Goal: Information Seeking & Learning: Learn about a topic

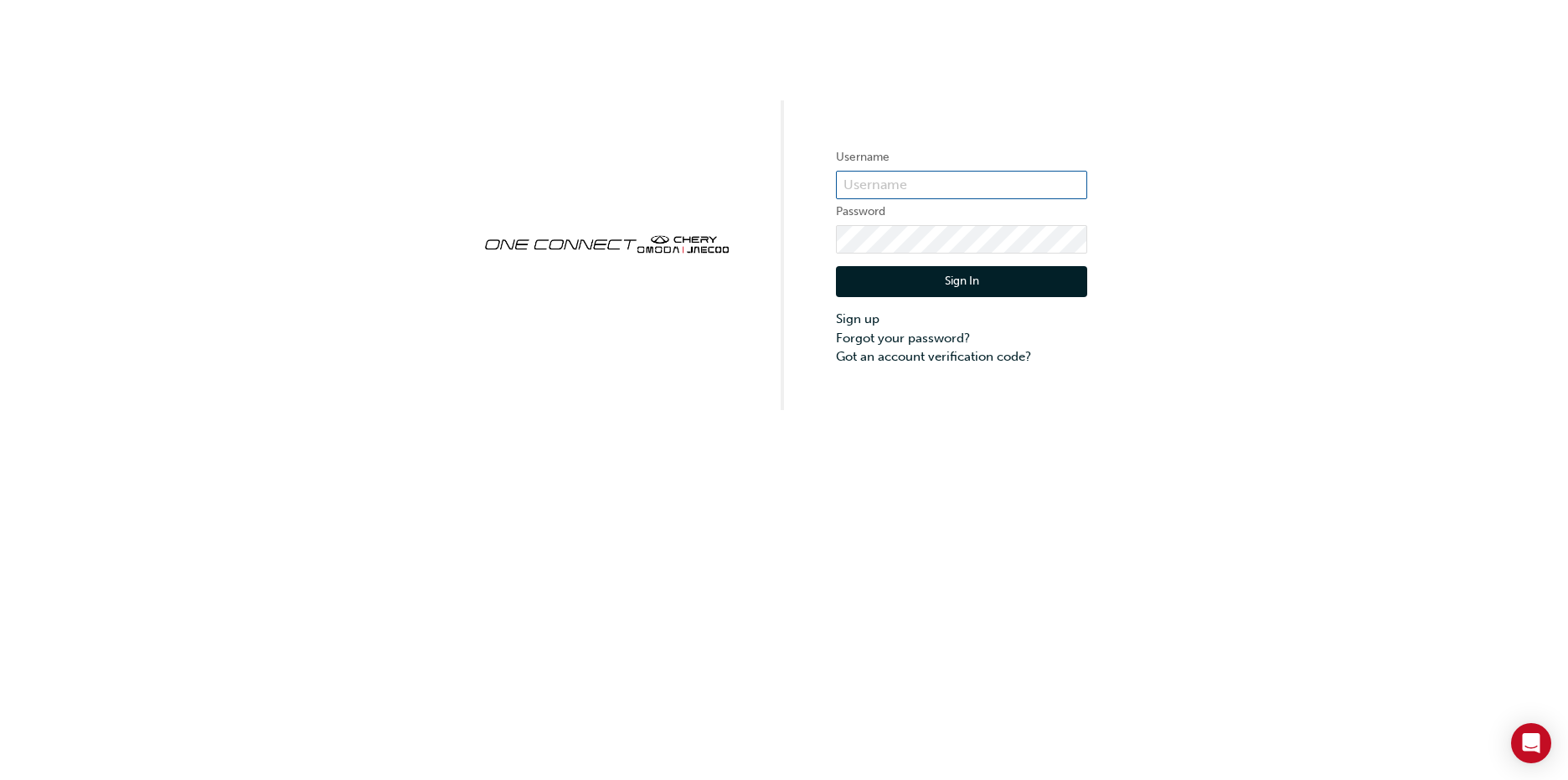
type input "CHAU0294"
click at [1009, 280] on button "Sign In" at bounding box center [961, 282] width 251 height 32
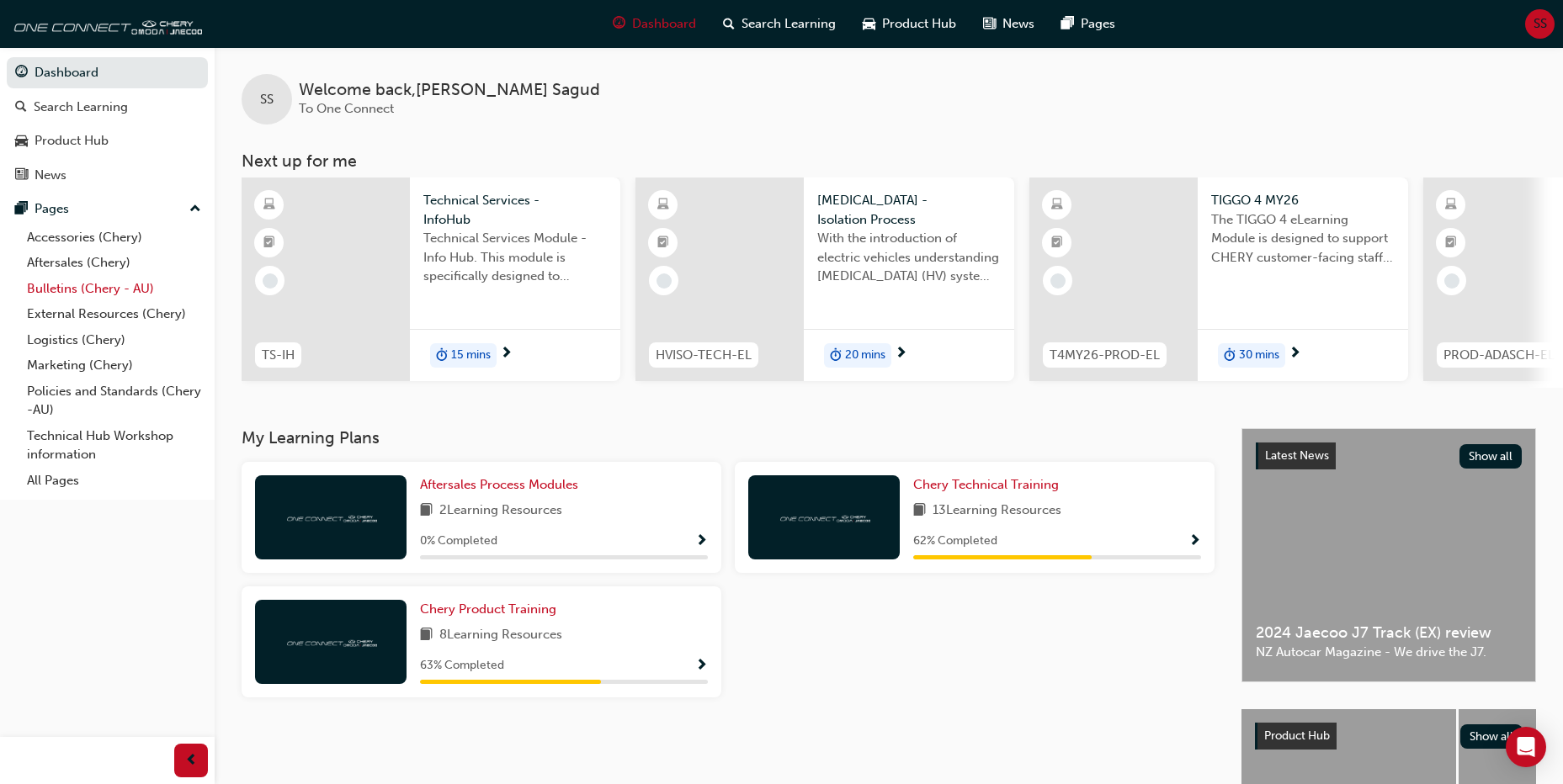
click at [103, 286] on link "Bulletins (Chery - AU)" at bounding box center [114, 289] width 188 height 26
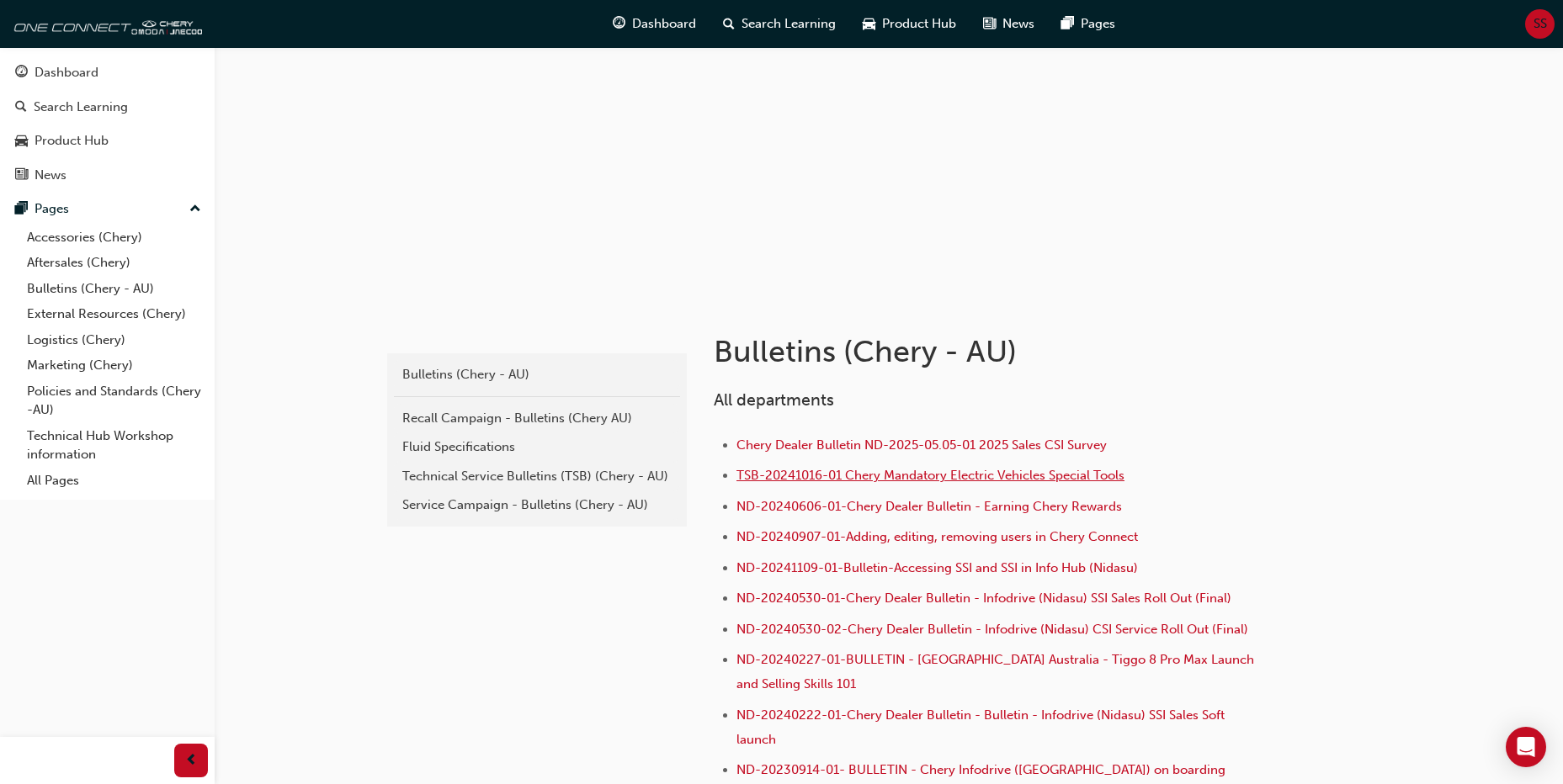
scroll to position [336, 0]
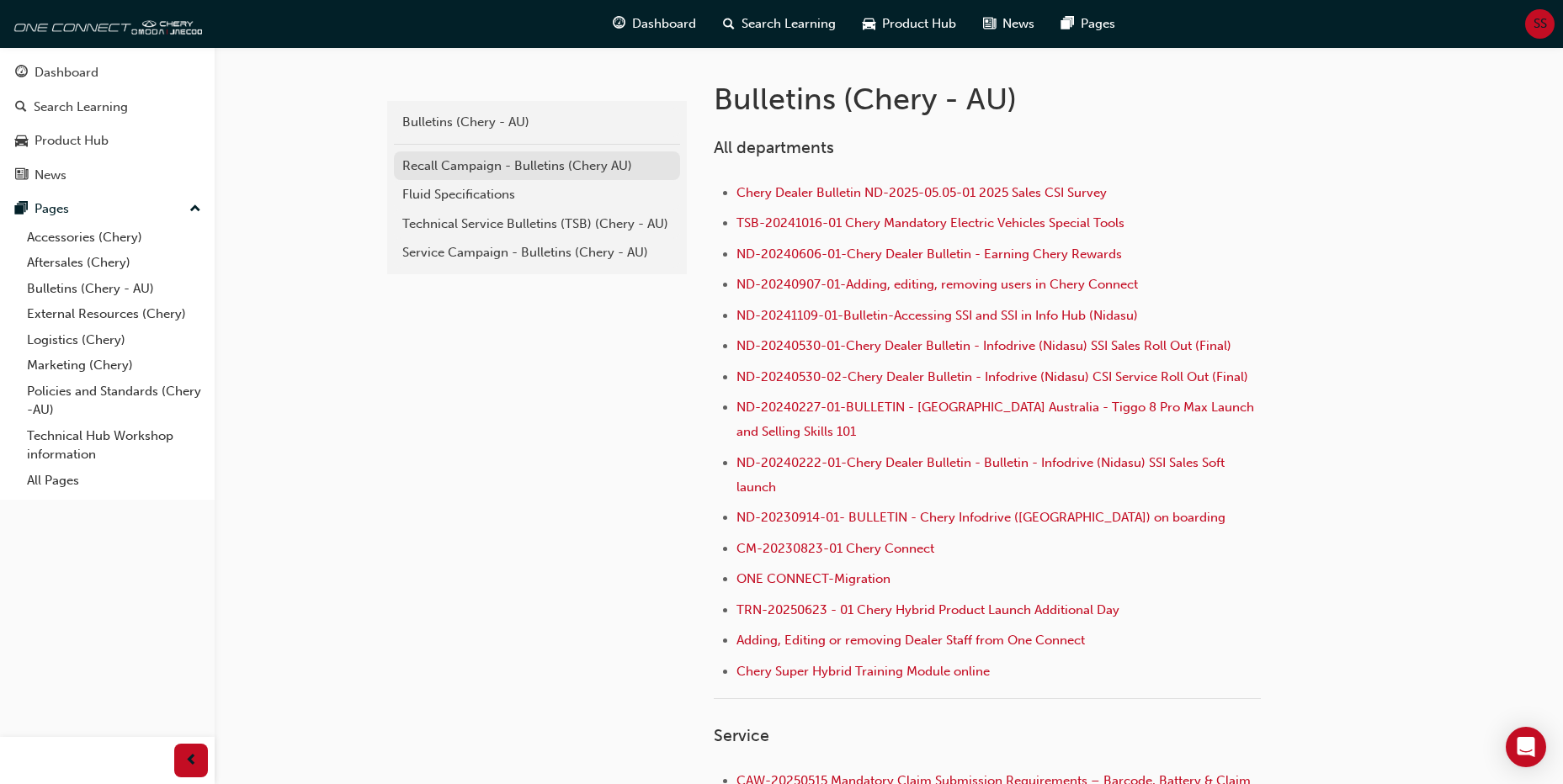
click at [458, 174] on div "Recall Campaign - Bulletins (Chery AU)" at bounding box center [536, 166] width 269 height 20
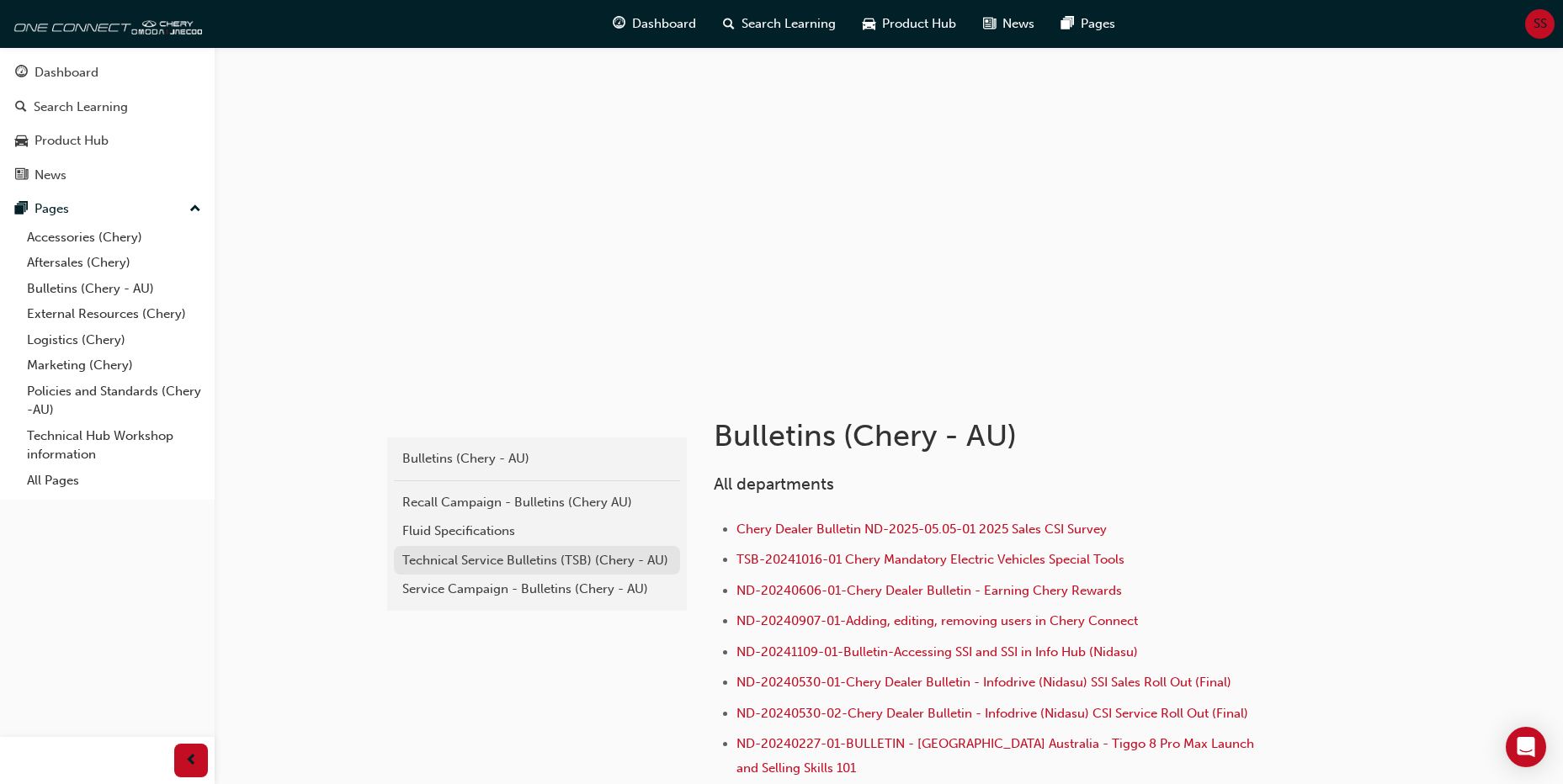
click at [532, 556] on div "Technical Service Bulletins (TSB) (Chery - AU)" at bounding box center [536, 561] width 269 height 20
click at [556, 586] on div "Service Campaign - Bulletins (Chery - AU)" at bounding box center [536, 589] width 269 height 20
click at [64, 479] on link "All Pages" at bounding box center [114, 480] width 188 height 26
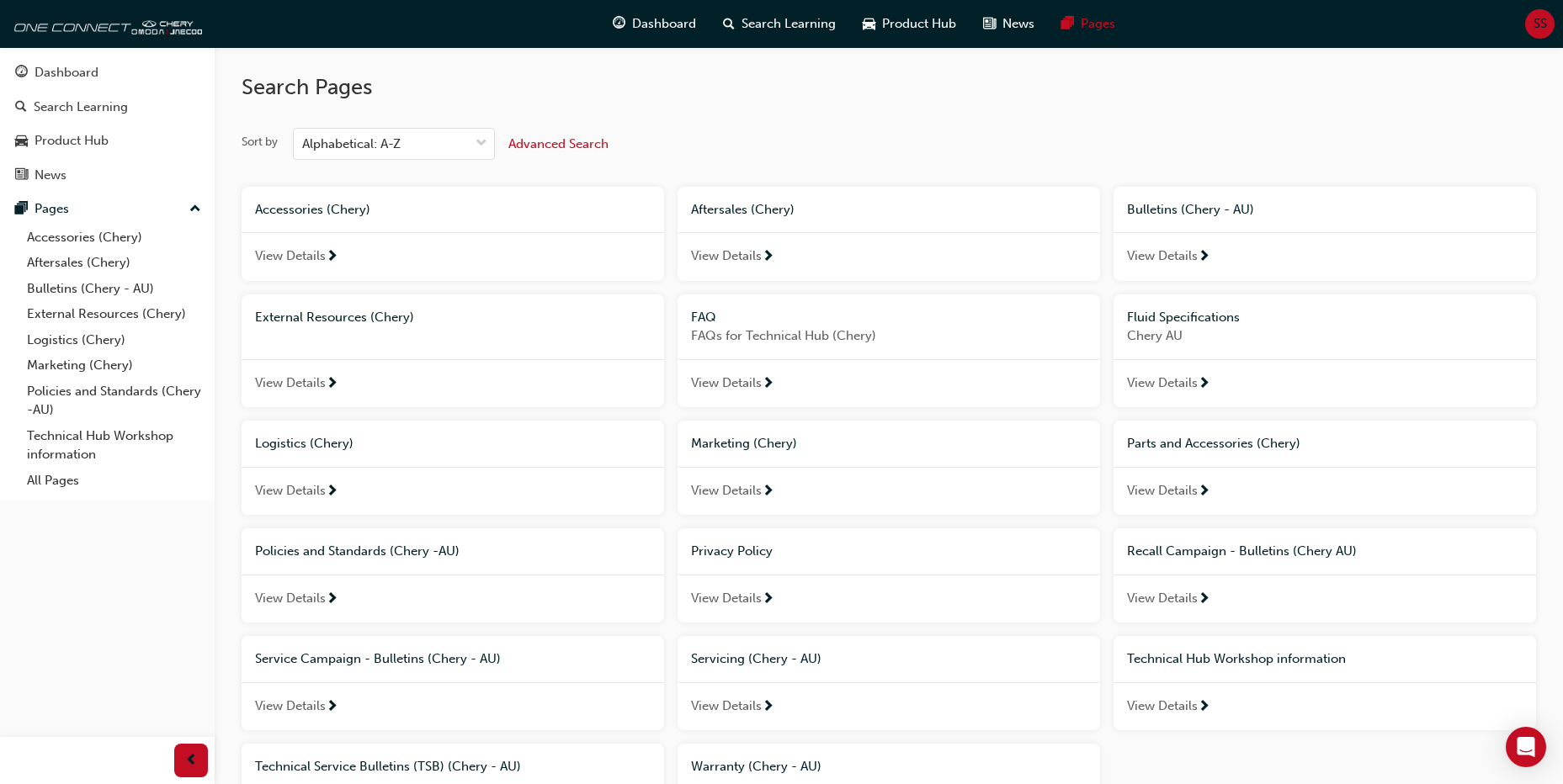
click at [755, 377] on span "View Details" at bounding box center [726, 384] width 71 height 20
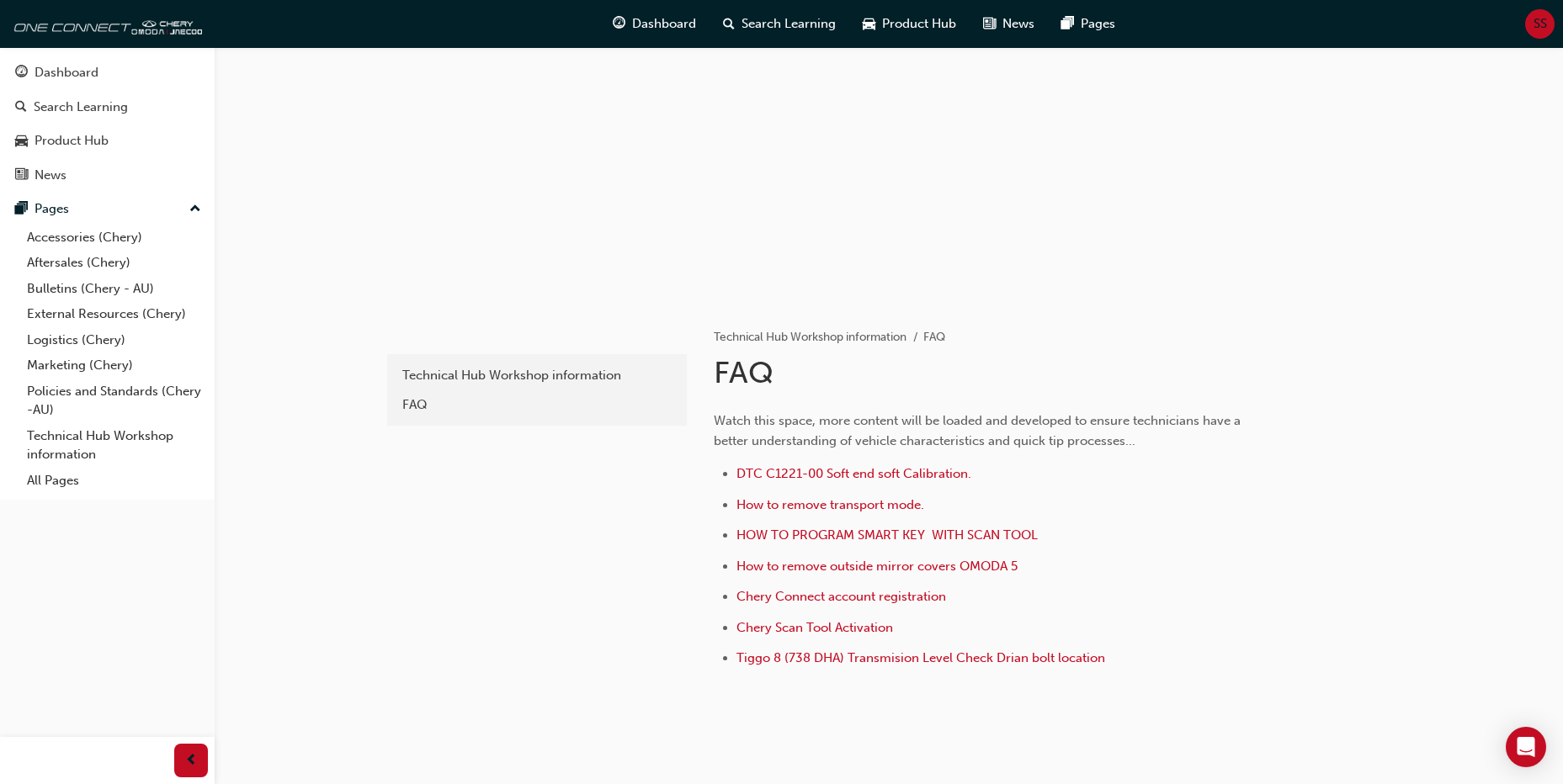
scroll to position [84, 0]
